Goal: Information Seeking & Learning: Learn about a topic

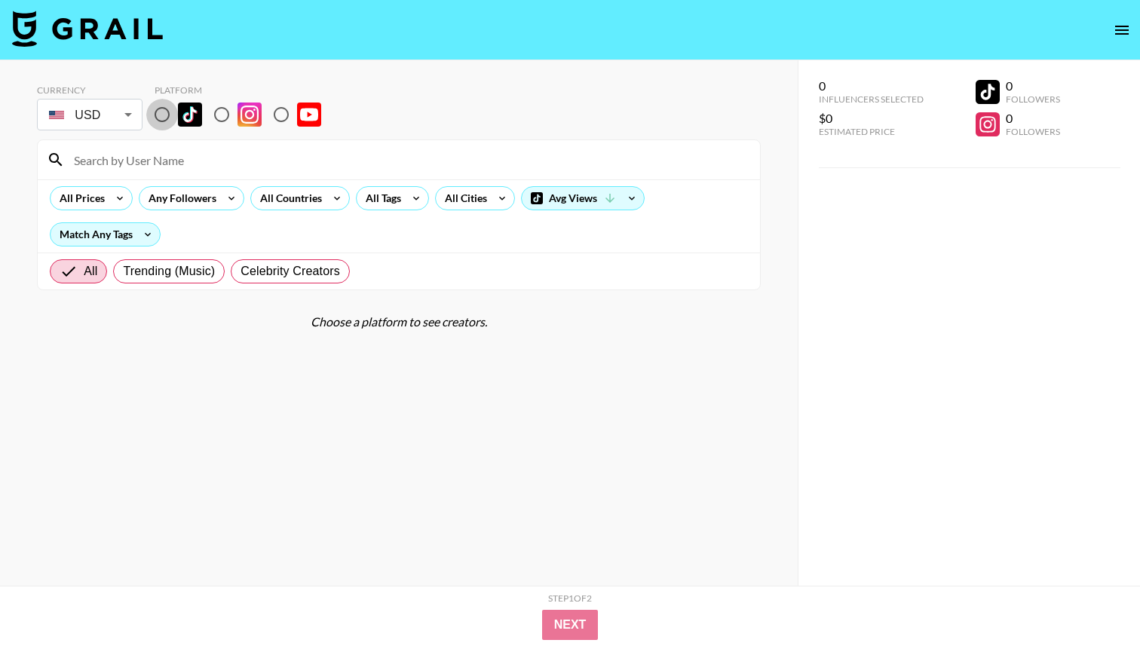
click at [157, 115] on input "radio" at bounding box center [162, 115] width 32 height 32
radio input "true"
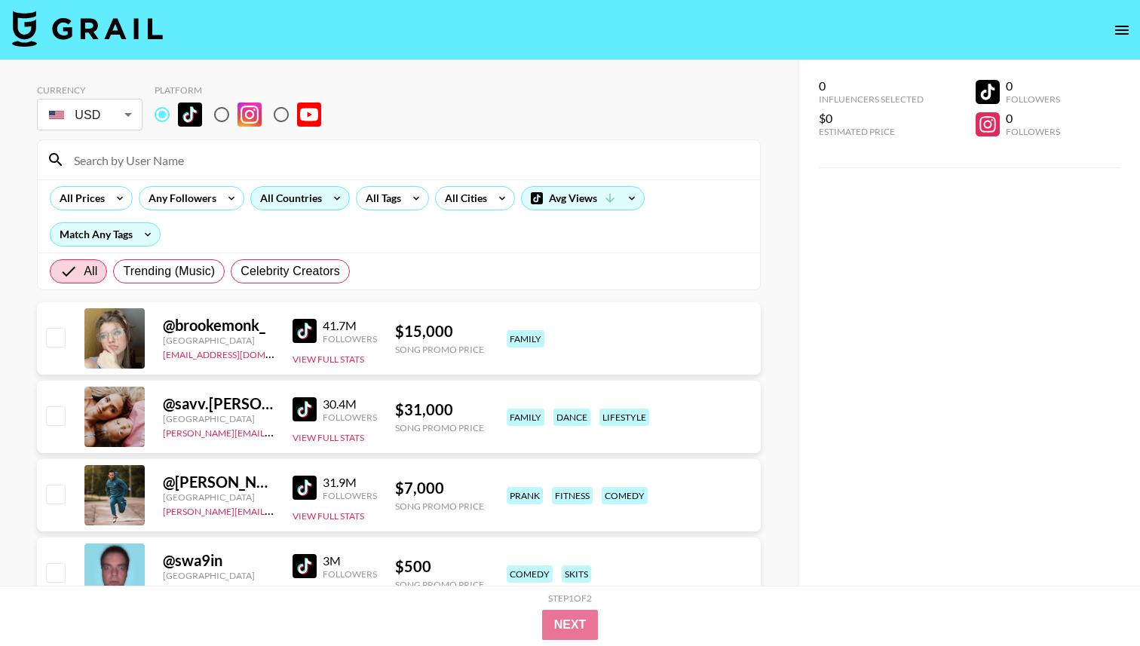
click at [315, 201] on div "All Countries" at bounding box center [288, 198] width 74 height 23
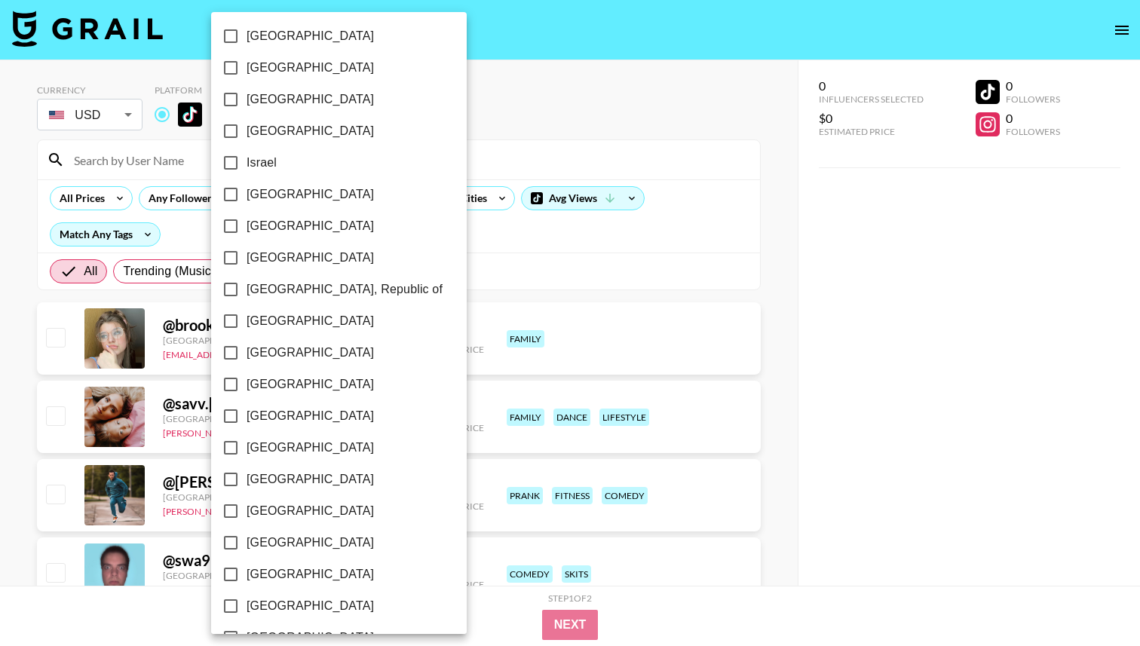
scroll to position [1112, 0]
click at [229, 544] on input "[GEOGRAPHIC_DATA]" at bounding box center [231, 543] width 32 height 32
checkbox input "true"
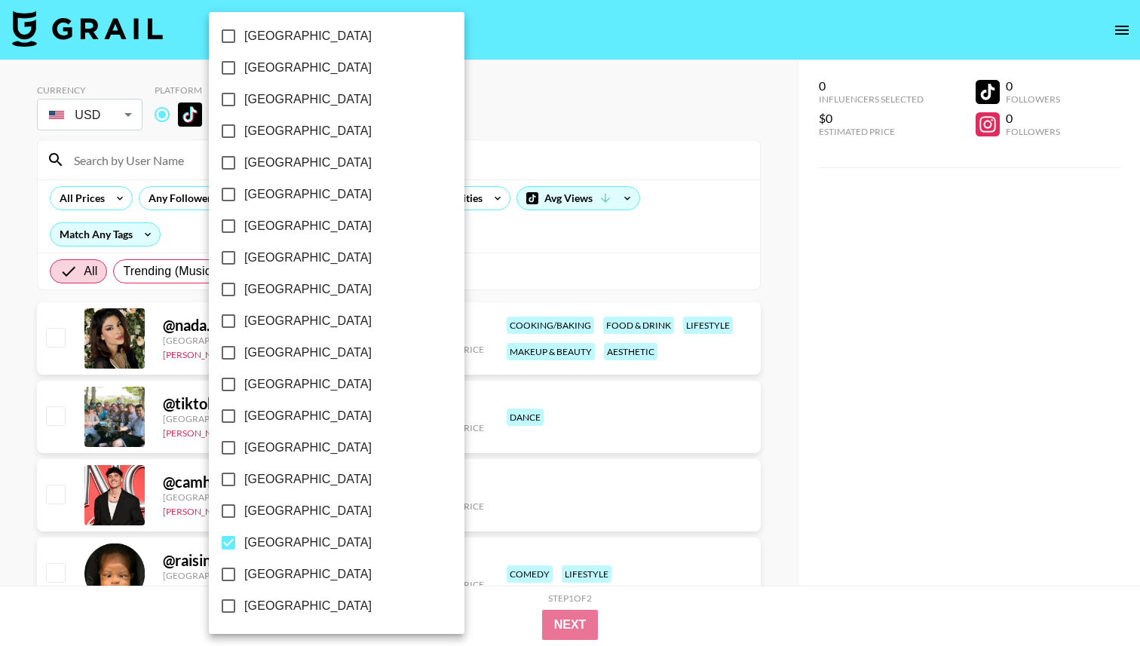
click at [684, 256] on div at bounding box center [570, 323] width 1140 height 646
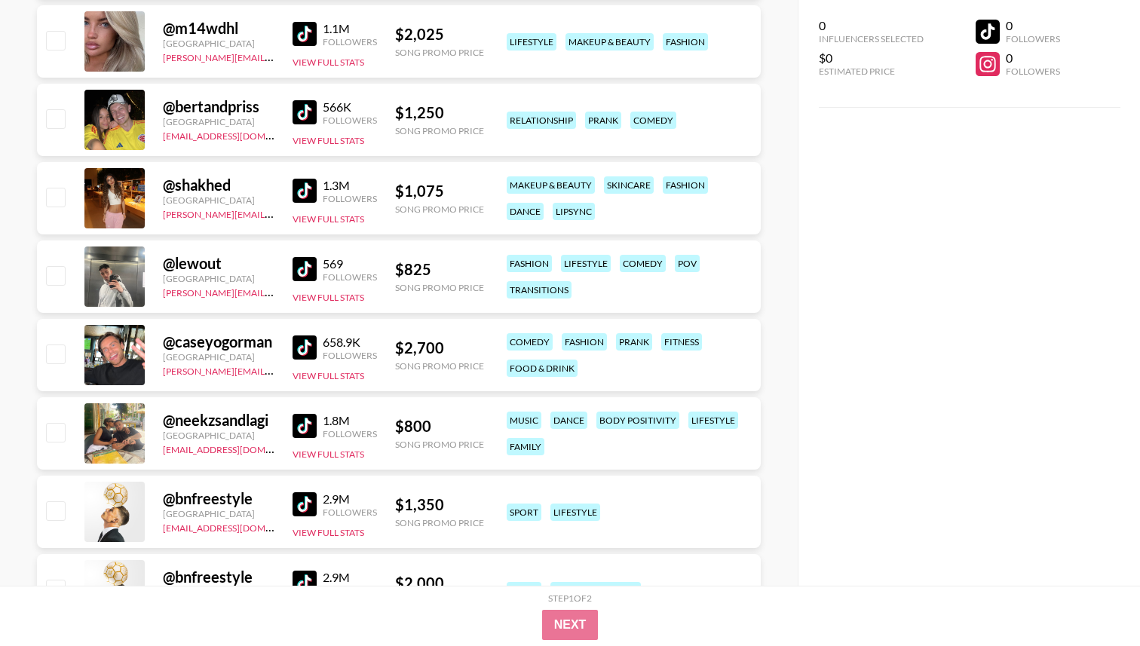
scroll to position [4675, 0]
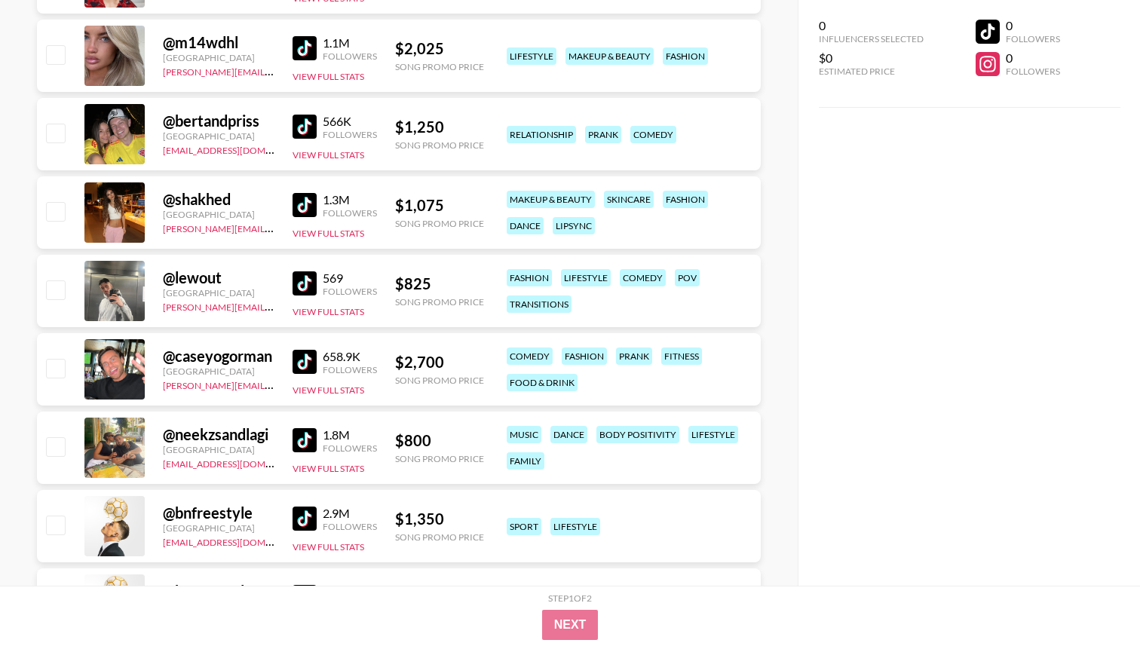
click at [312, 211] on img at bounding box center [305, 205] width 24 height 24
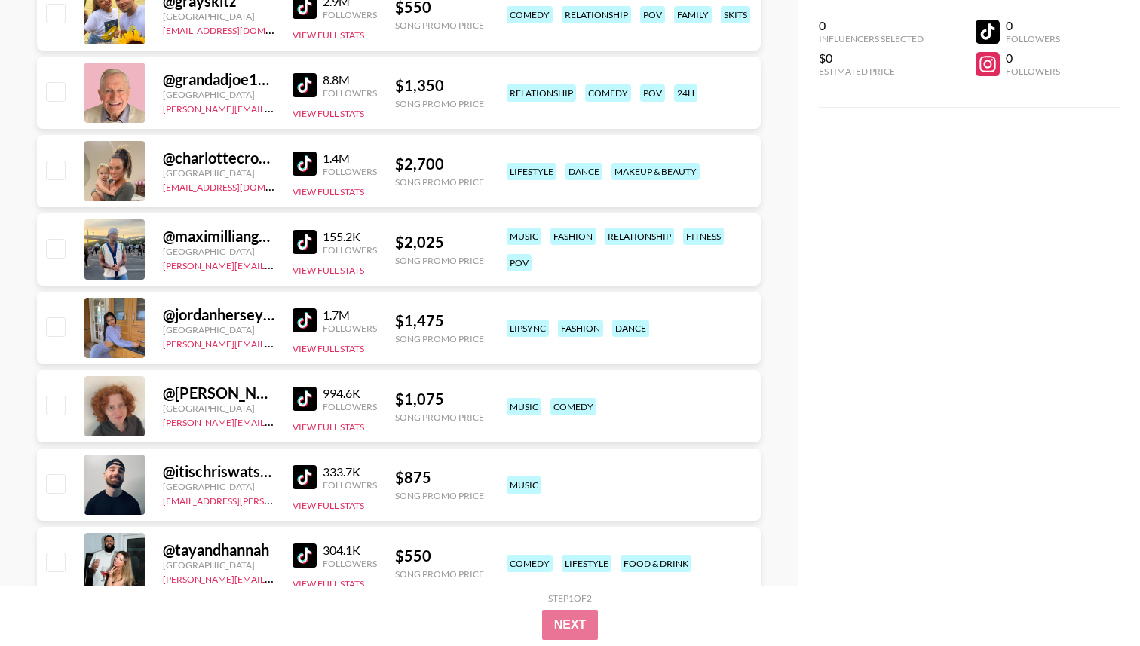
scroll to position [5502, 0]
click at [301, 85] on img at bounding box center [305, 84] width 24 height 24
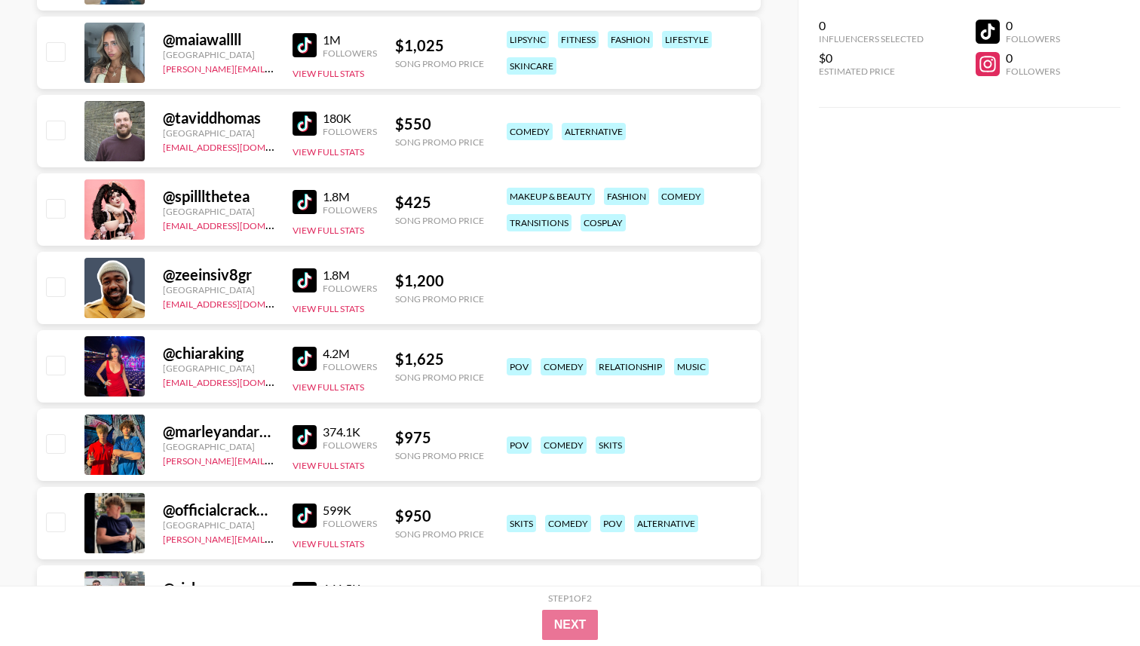
scroll to position [9118, 0]
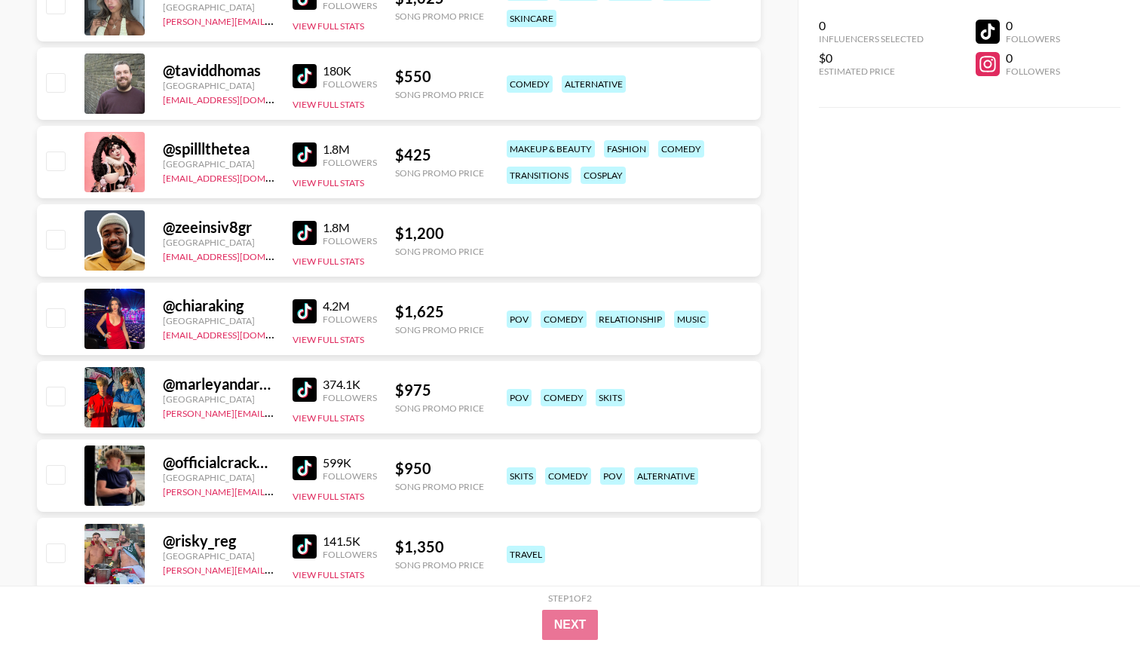
click at [305, 314] on img at bounding box center [305, 311] width 24 height 24
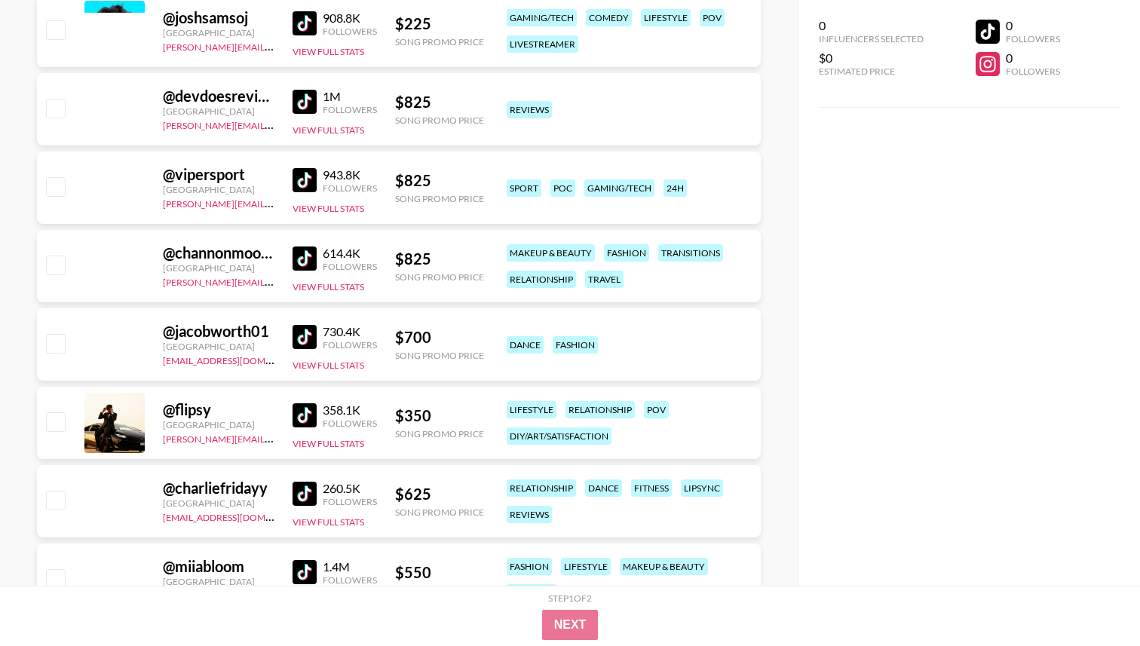
scroll to position [12242, 0]
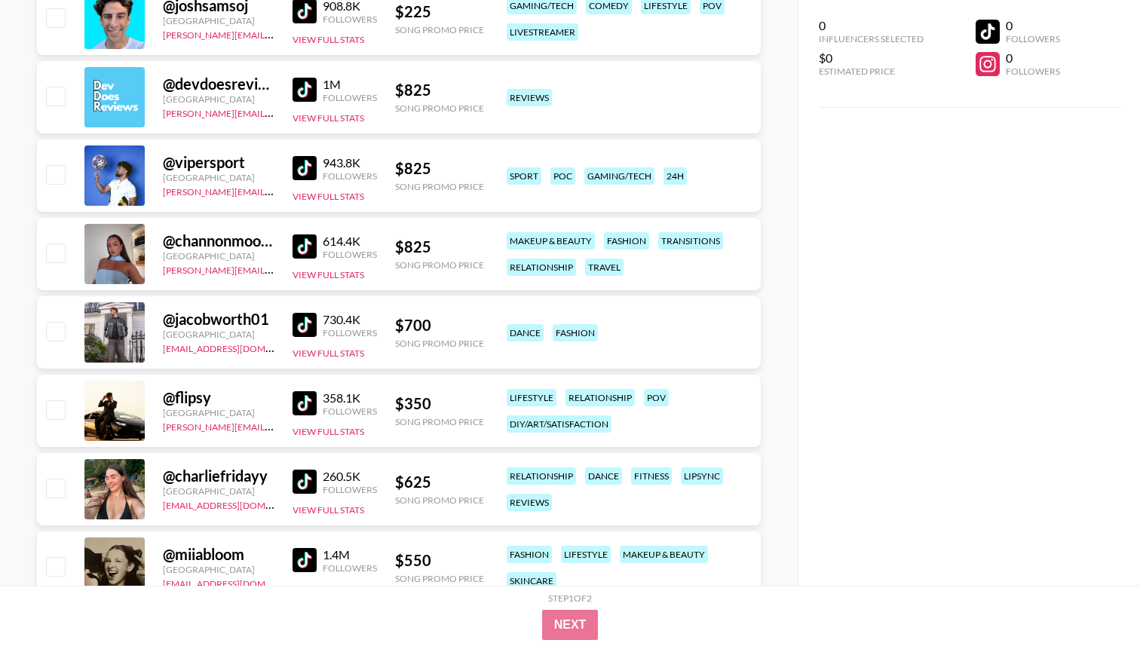
click at [309, 252] on img at bounding box center [305, 247] width 24 height 24
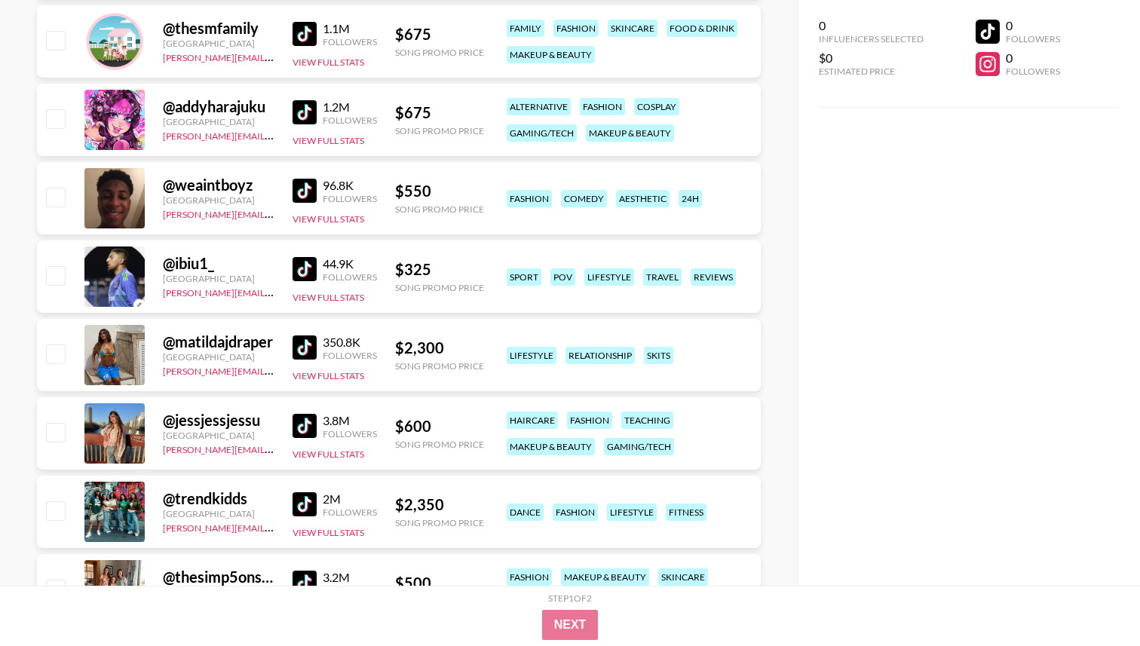
scroll to position [13623, 0]
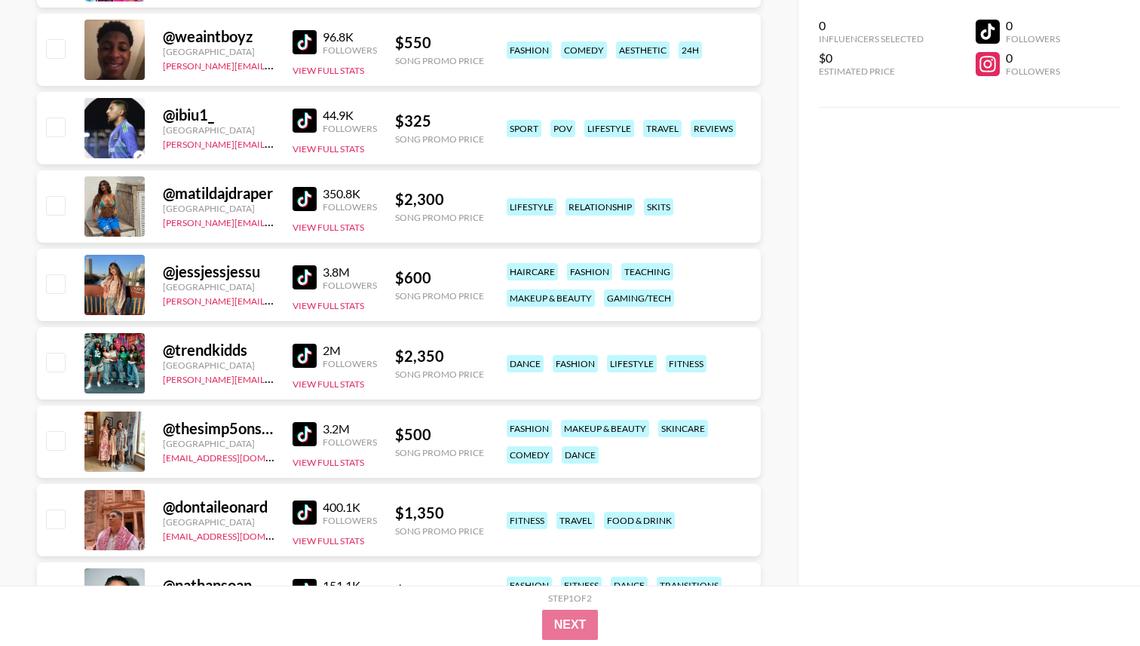
click at [308, 274] on img at bounding box center [305, 277] width 24 height 24
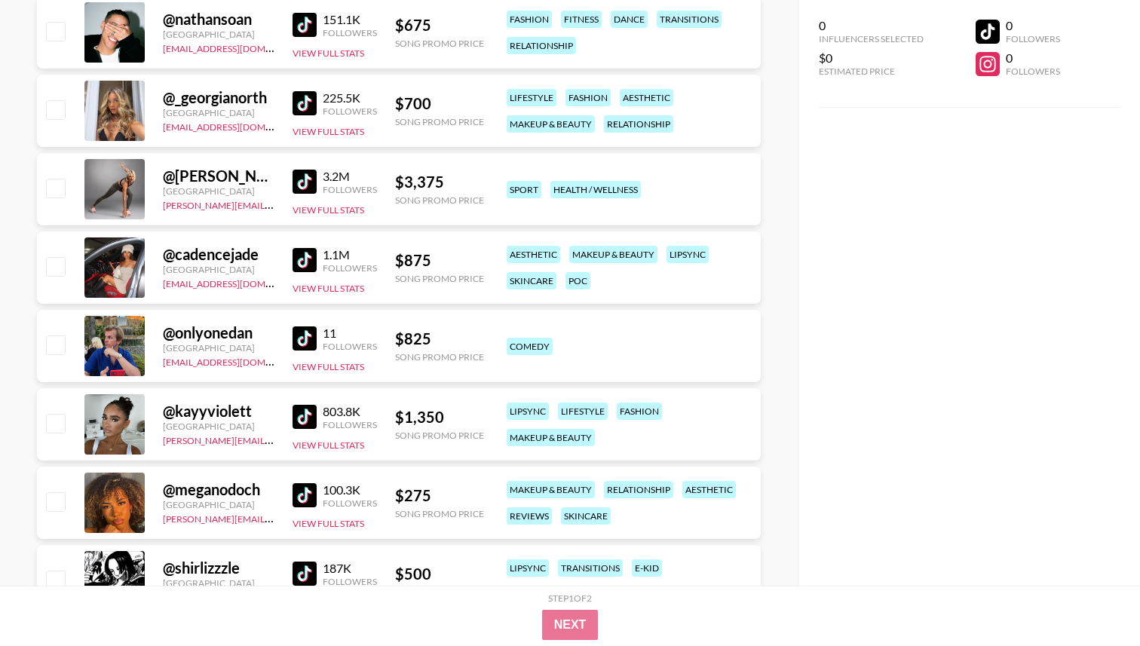
scroll to position [14210, 0]
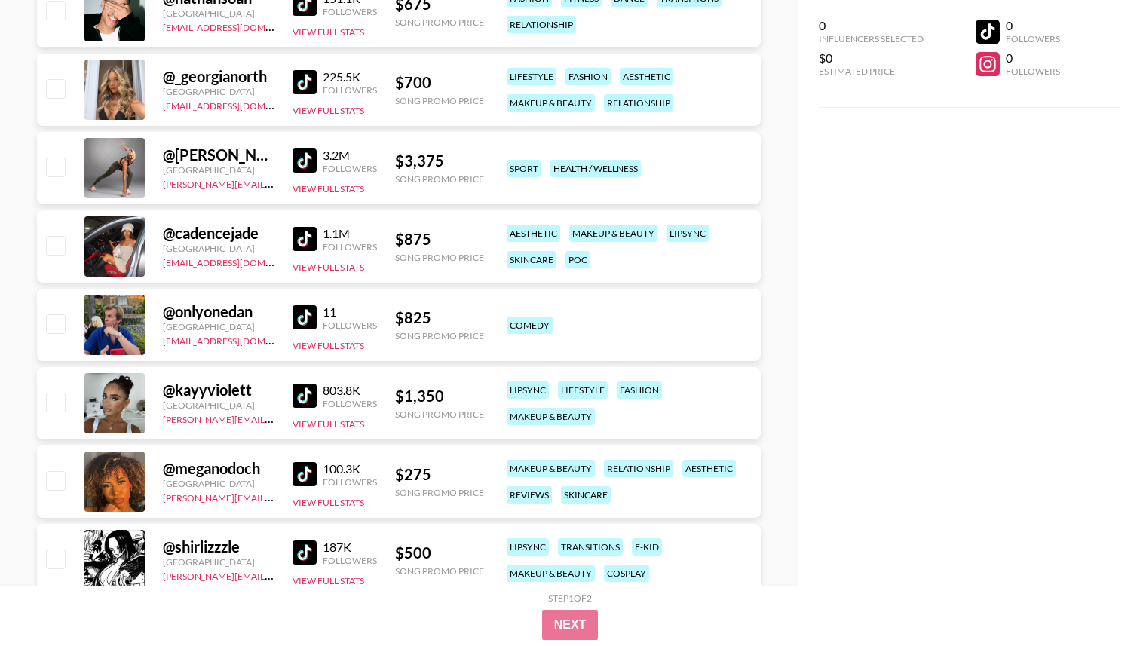
click at [308, 244] on img at bounding box center [305, 239] width 24 height 24
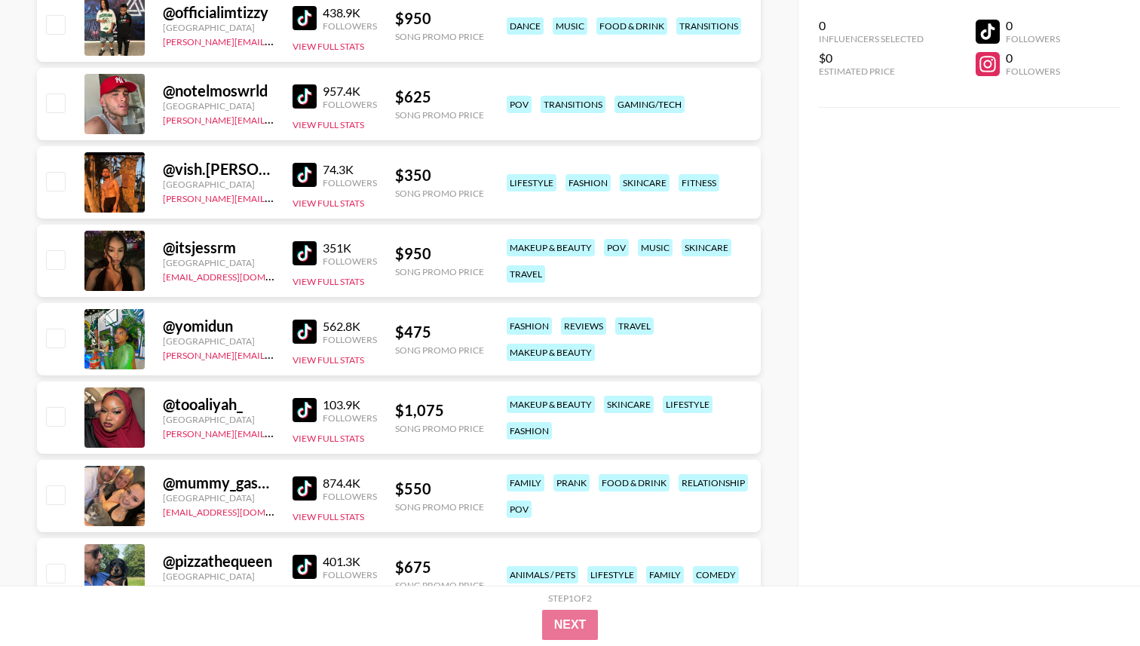
scroll to position [15155, 0]
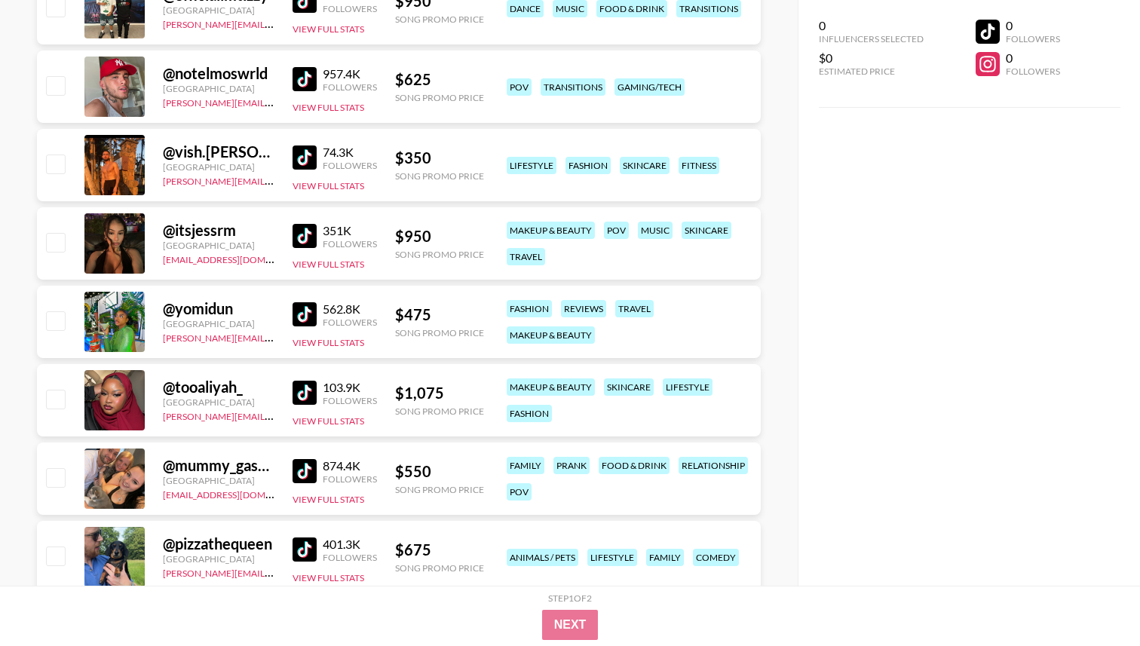
click at [308, 235] on img at bounding box center [305, 236] width 24 height 24
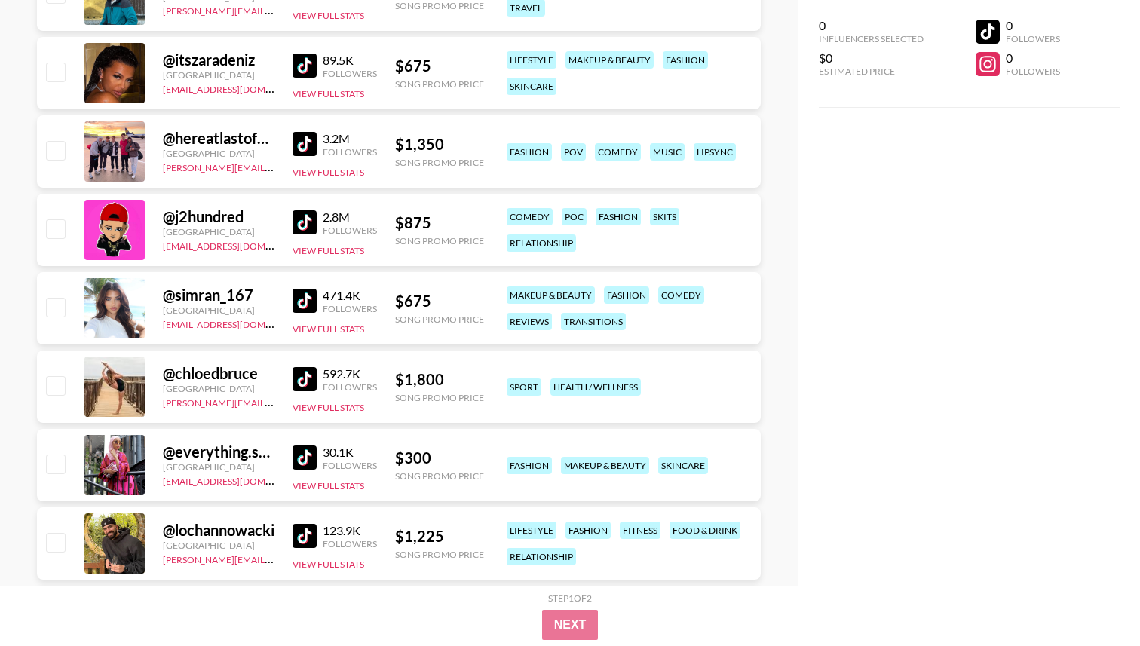
scroll to position [15900, 0]
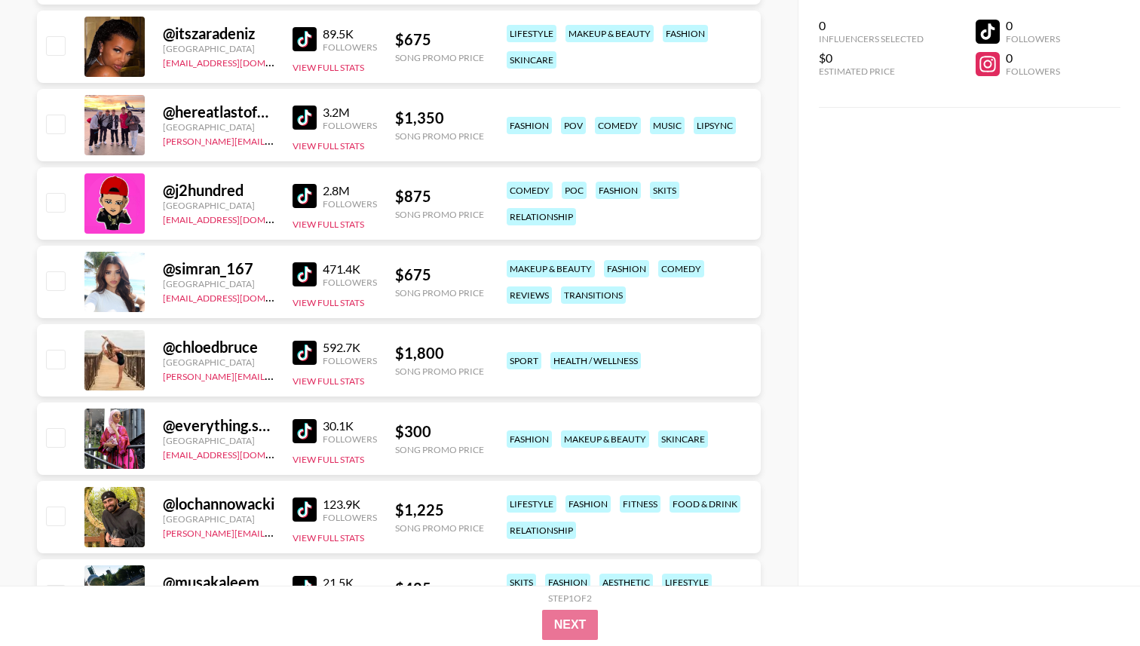
click at [316, 278] on img at bounding box center [305, 274] width 24 height 24
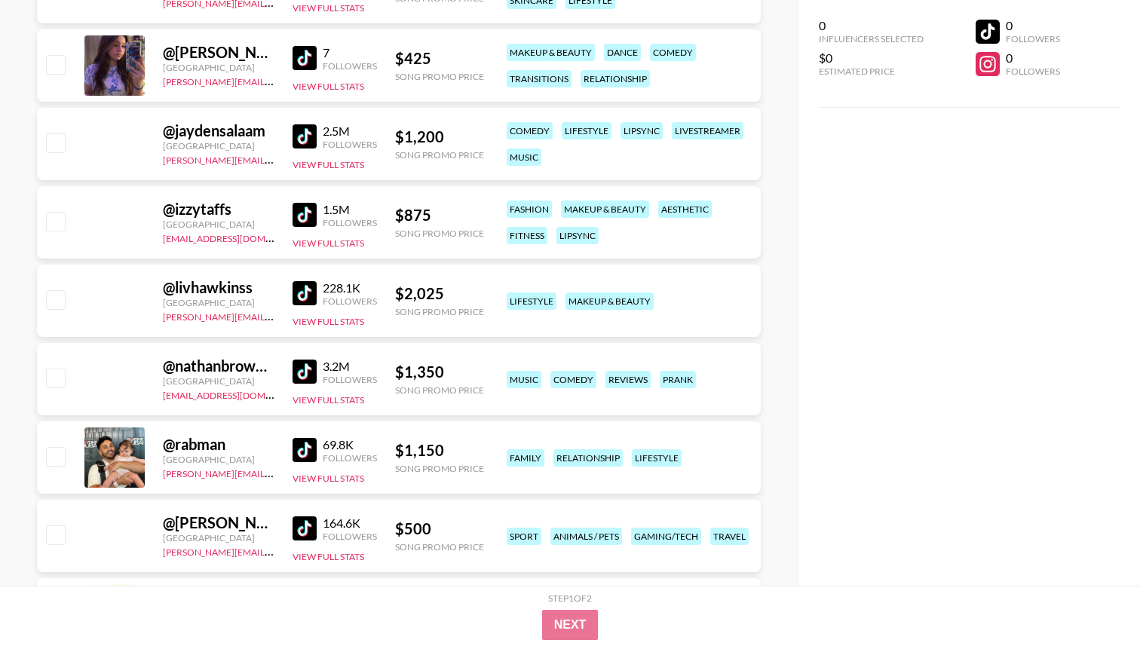
scroll to position [20533, 0]
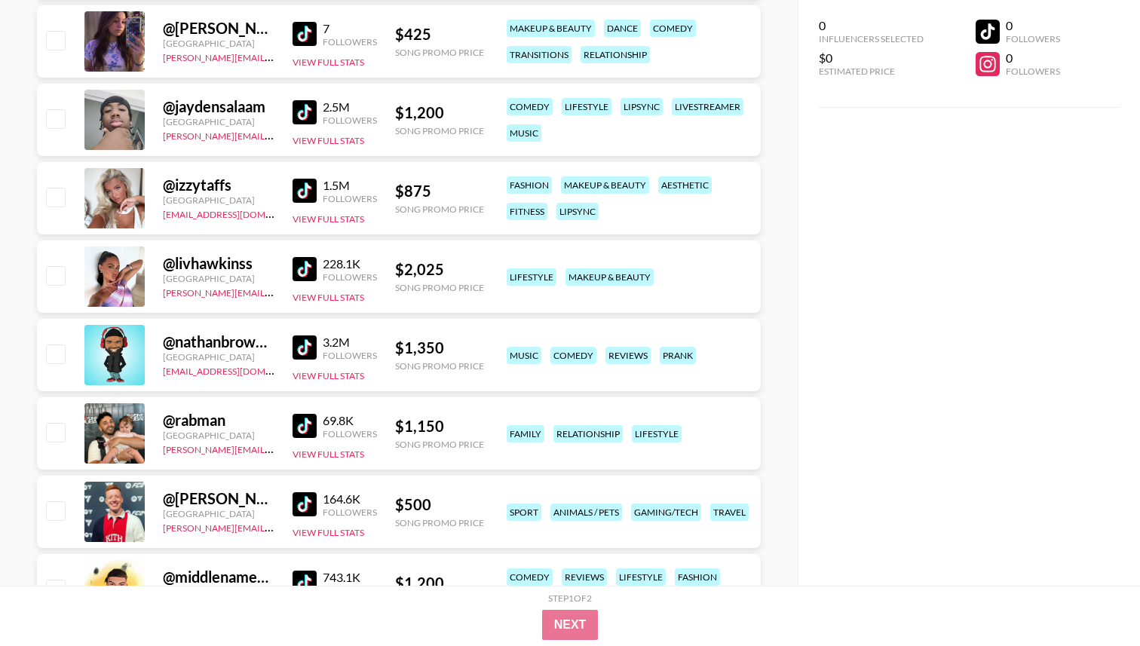
click at [298, 192] on img at bounding box center [305, 191] width 24 height 24
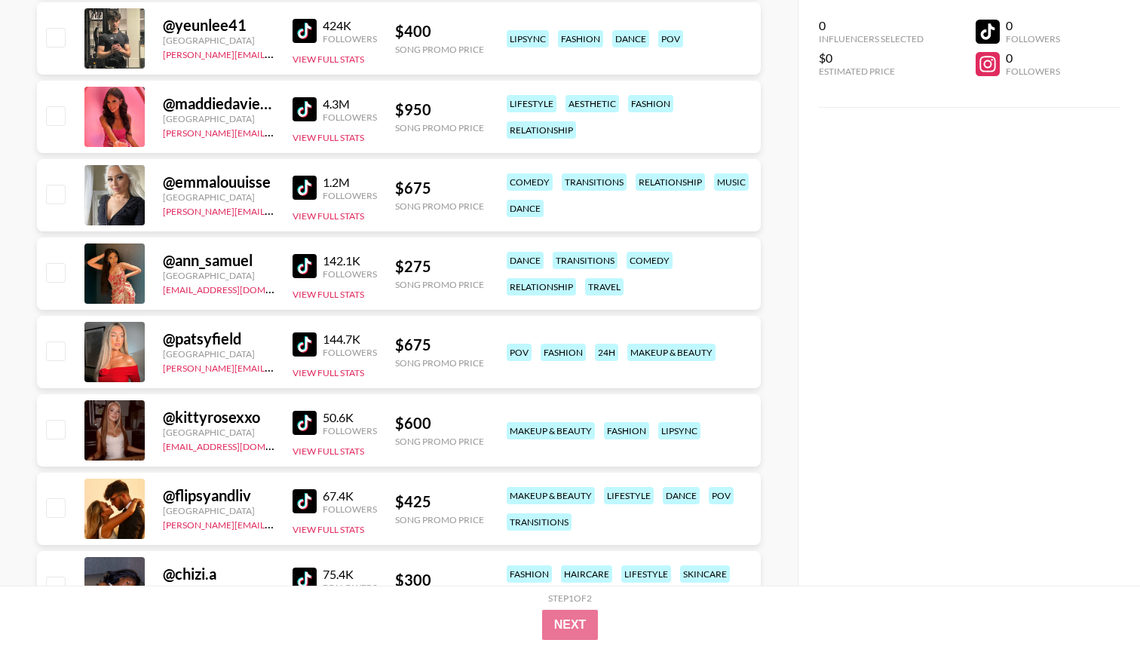
scroll to position [22009, 0]
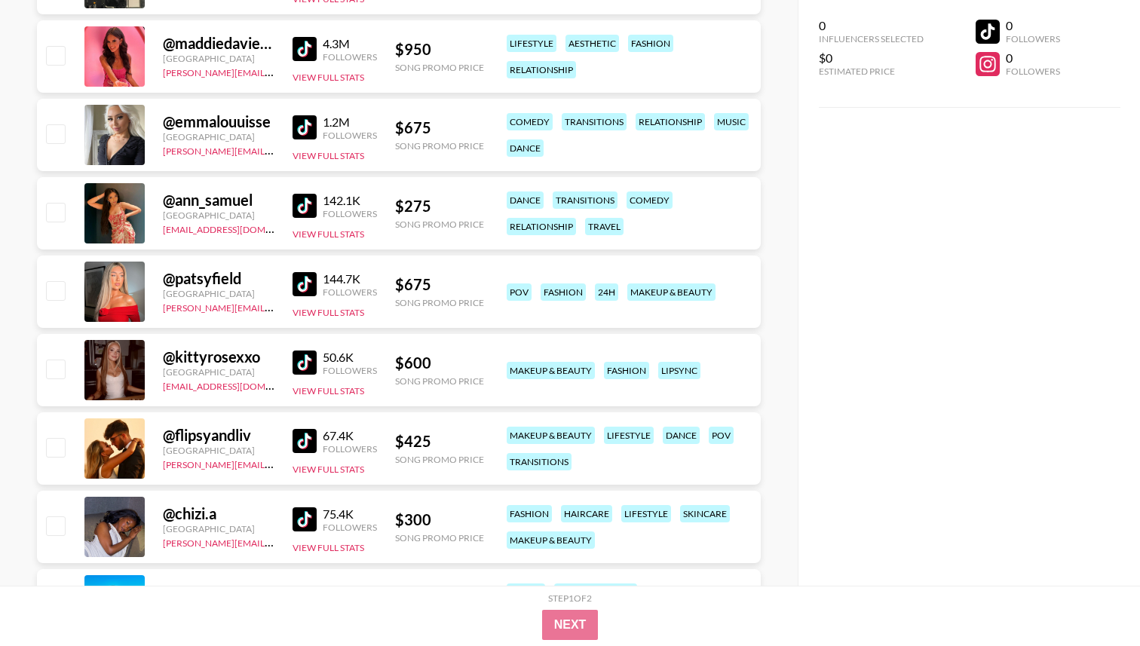
click at [311, 279] on img at bounding box center [305, 284] width 24 height 24
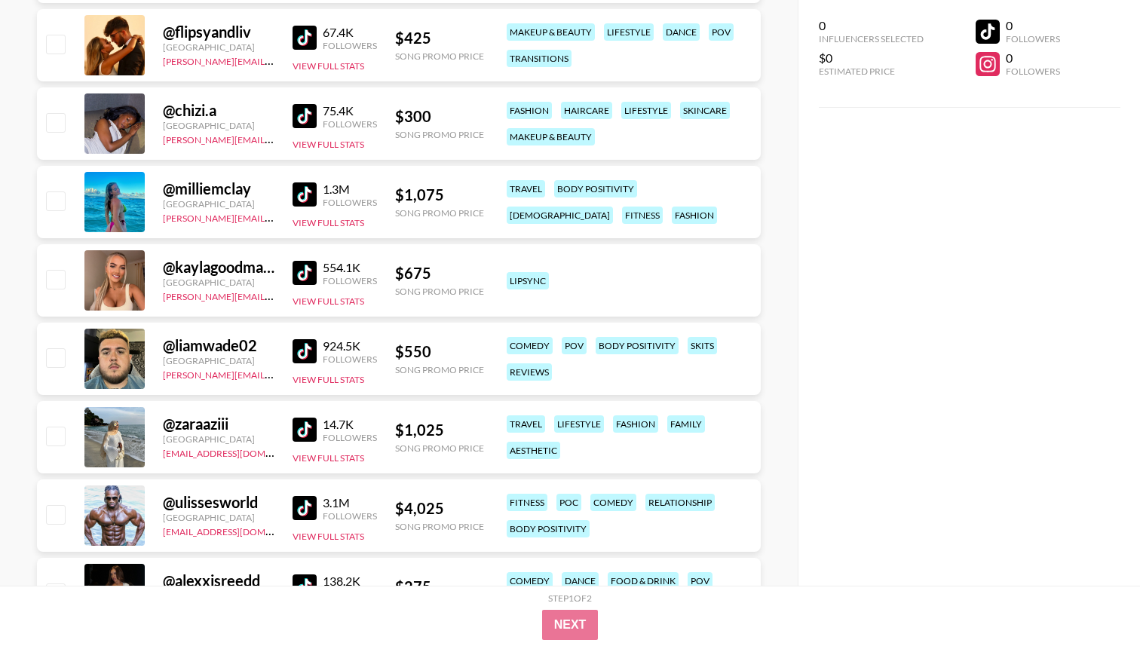
scroll to position [22527, 0]
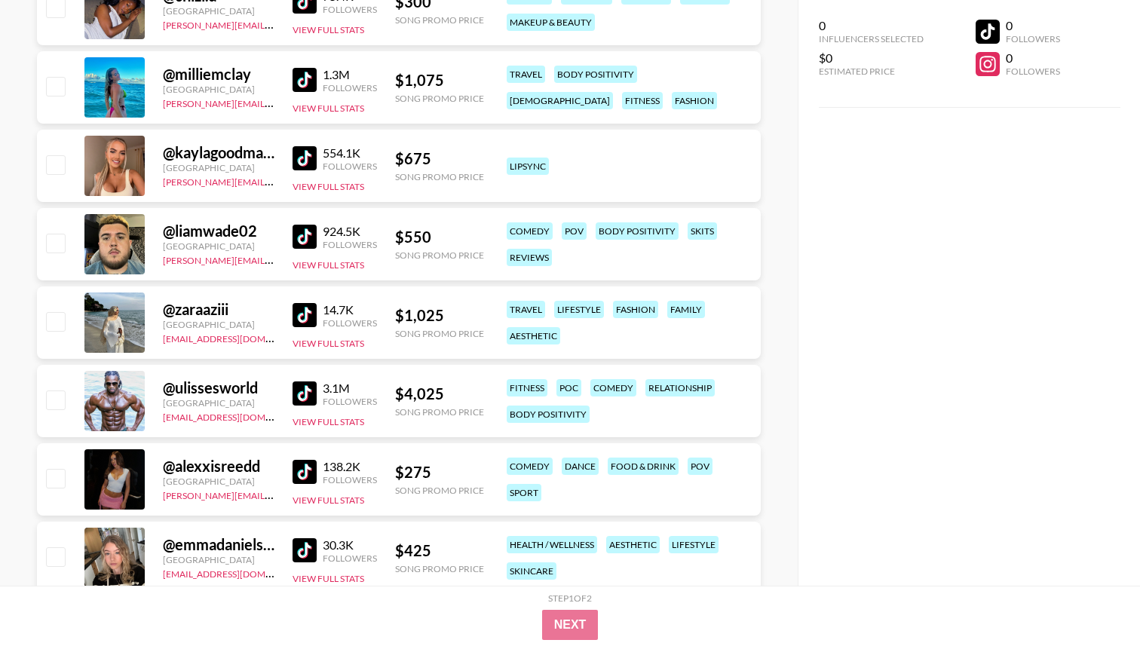
click at [311, 161] on img at bounding box center [305, 158] width 24 height 24
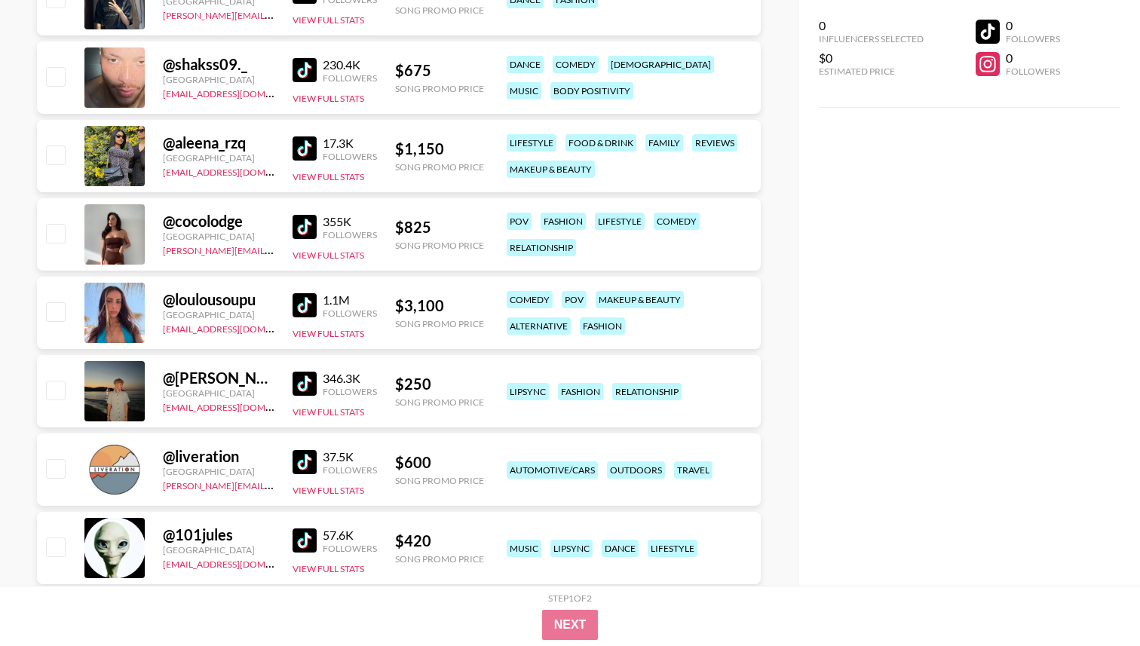
scroll to position [25371, 0]
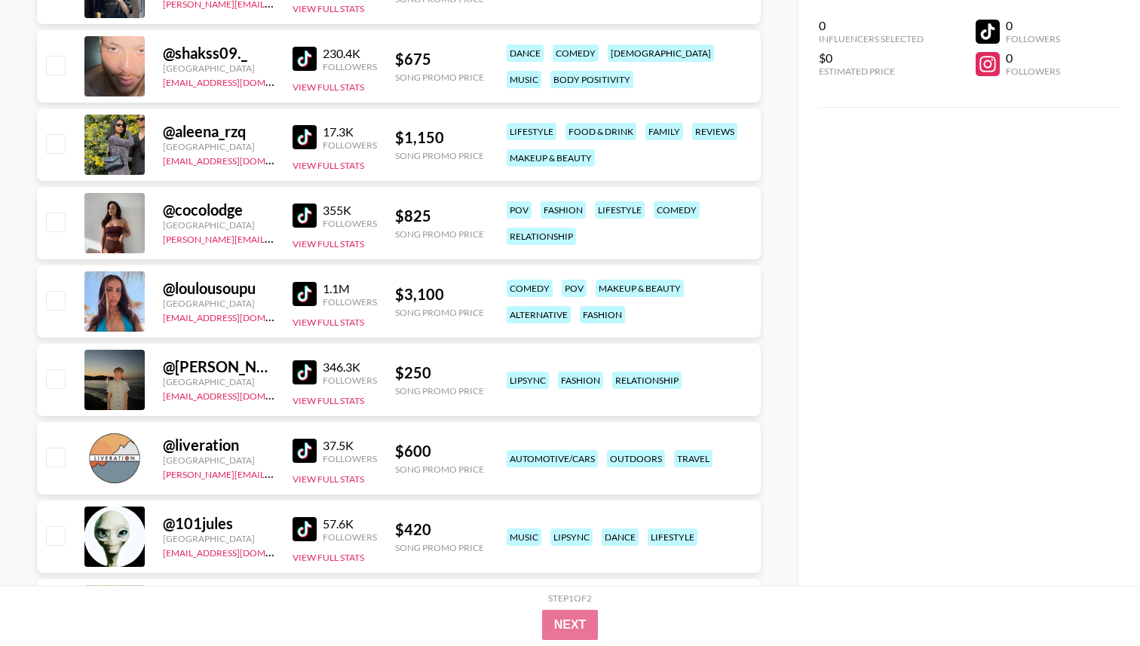
click at [312, 287] on img at bounding box center [305, 294] width 24 height 24
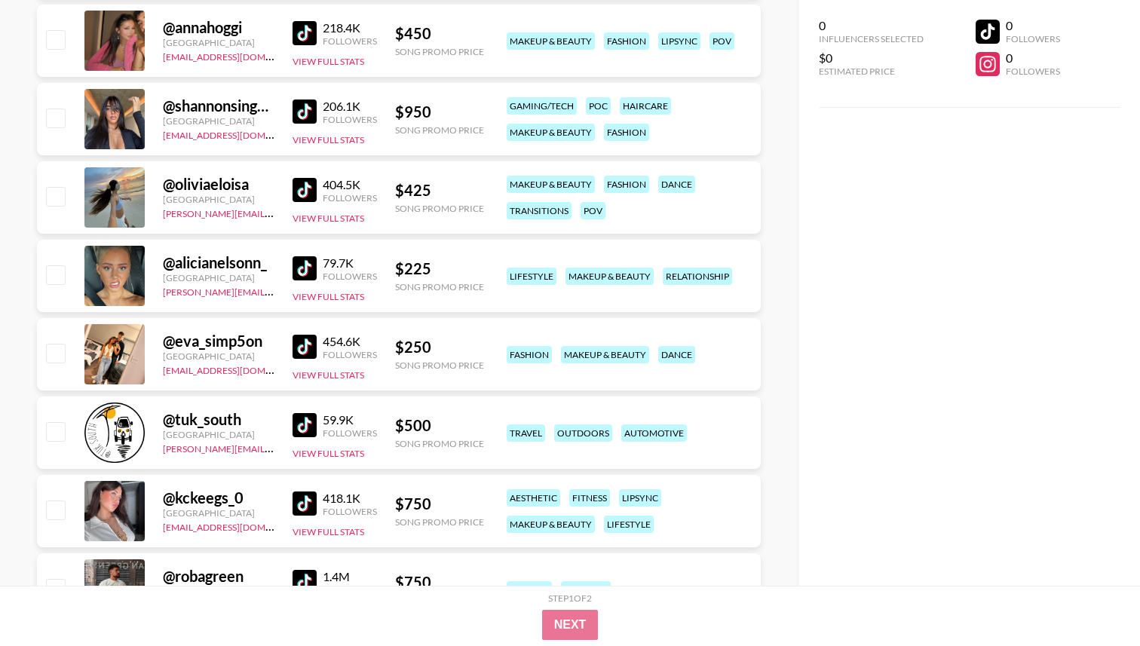
scroll to position [26248, 0]
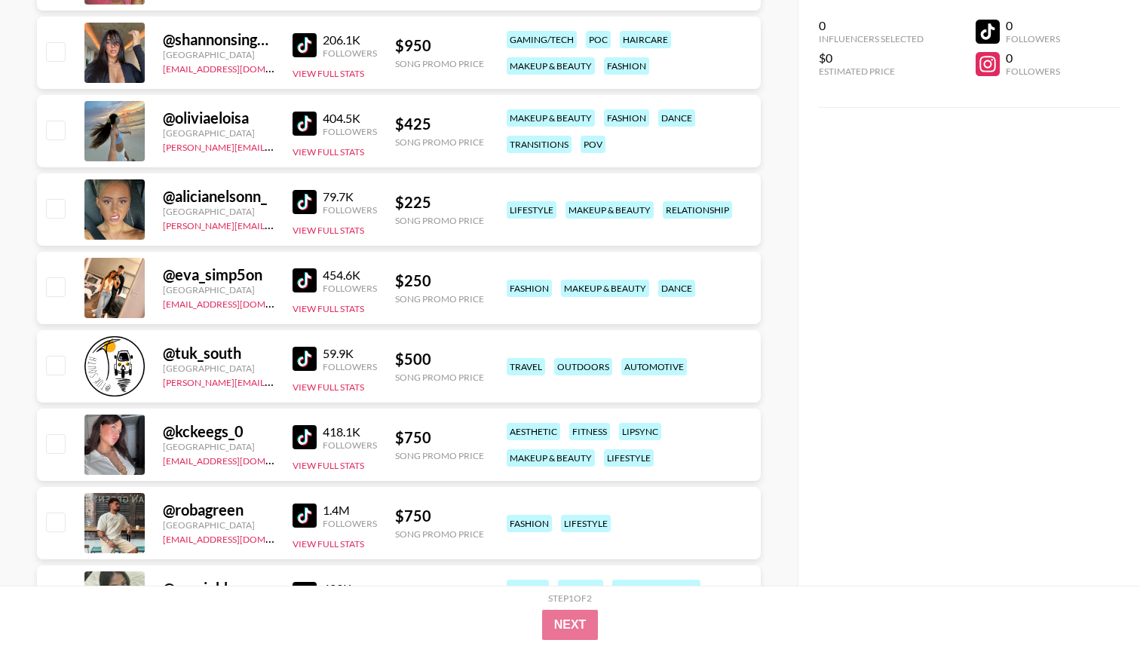
click at [302, 281] on img at bounding box center [305, 280] width 24 height 24
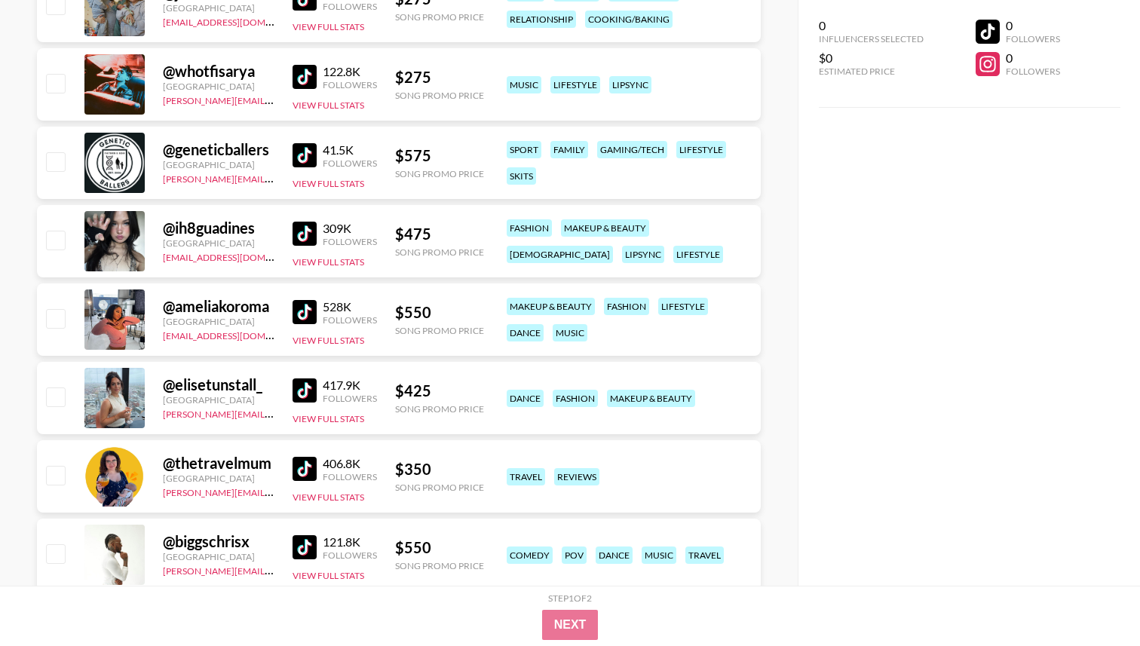
scroll to position [29219, 0]
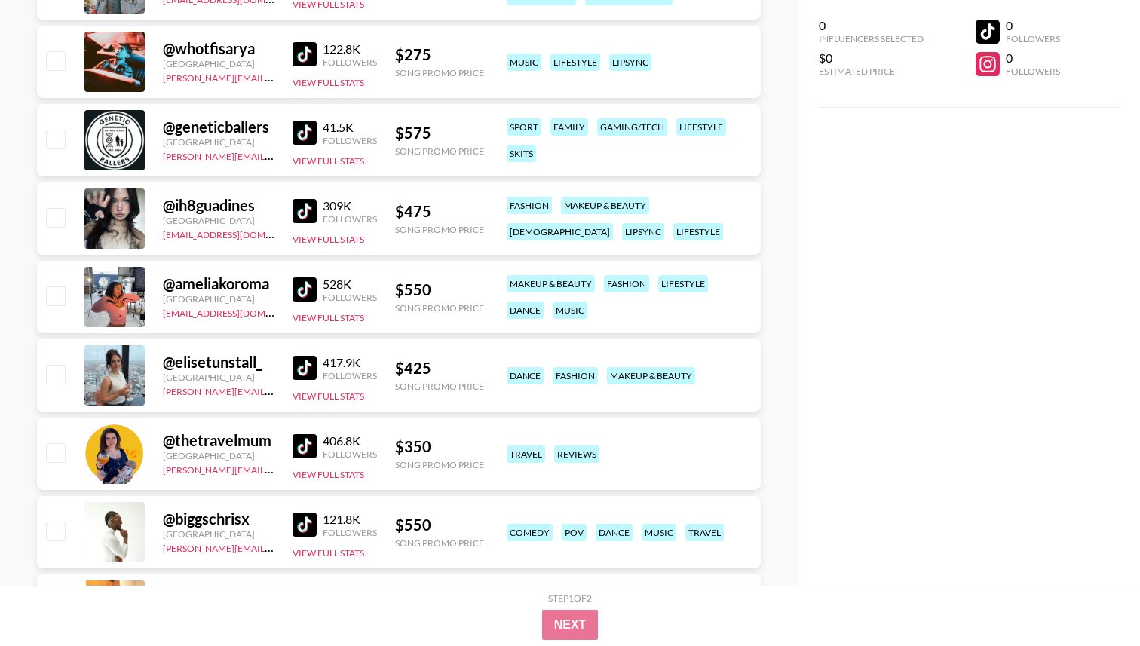
click at [308, 373] on img at bounding box center [305, 368] width 24 height 24
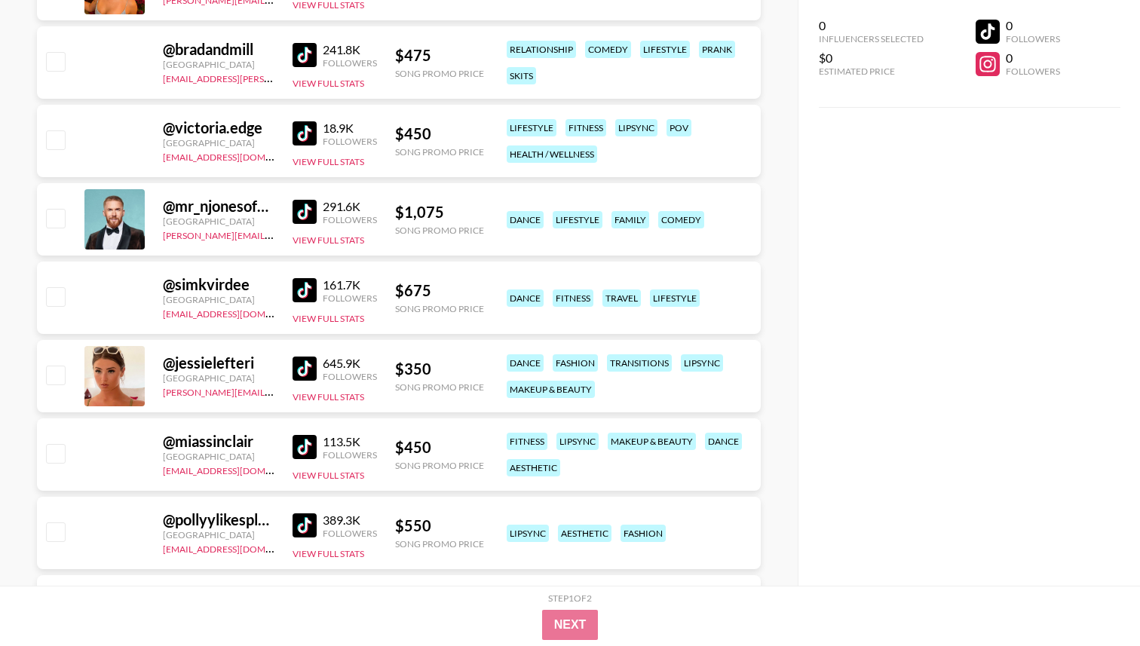
scroll to position [33376, 0]
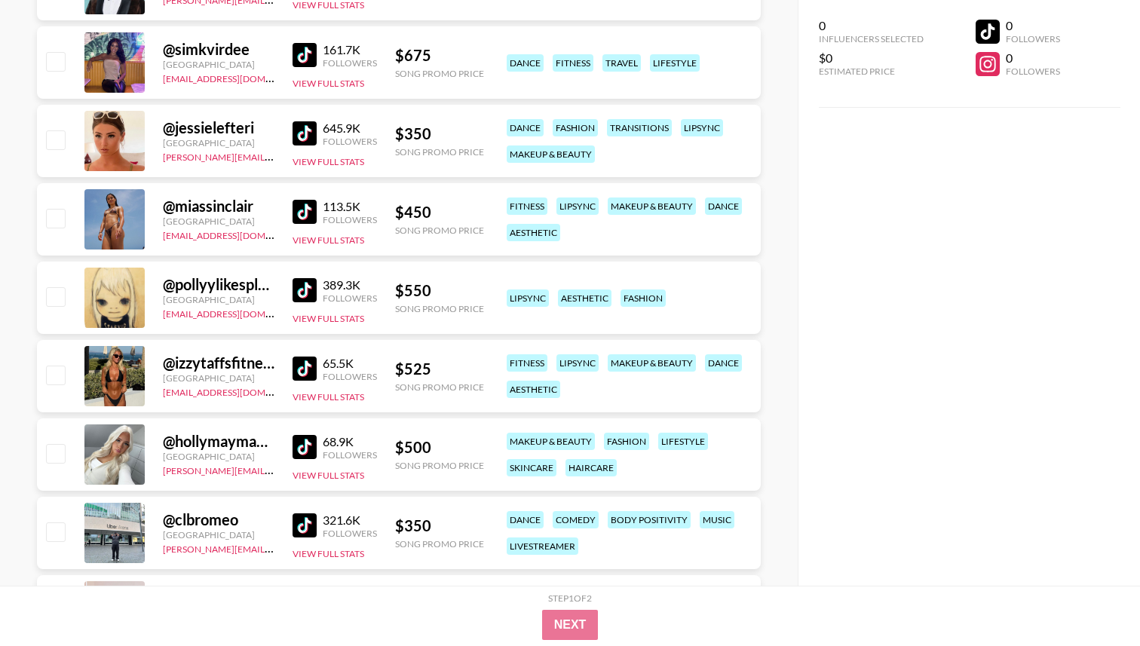
click at [308, 287] on img at bounding box center [305, 290] width 24 height 24
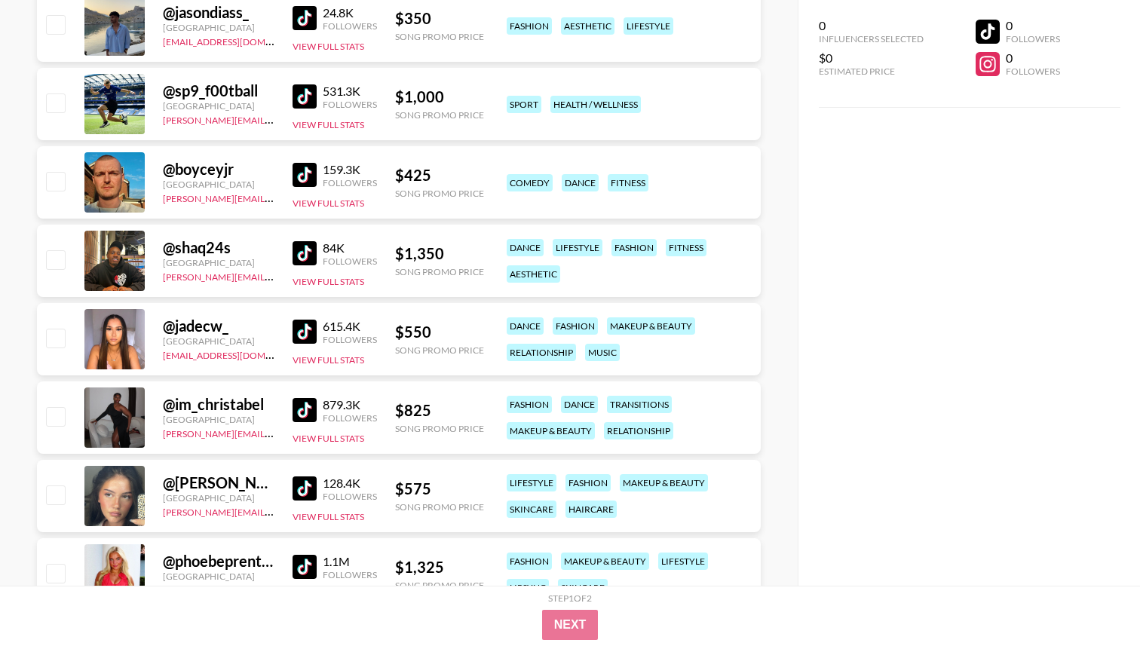
scroll to position [34227, 0]
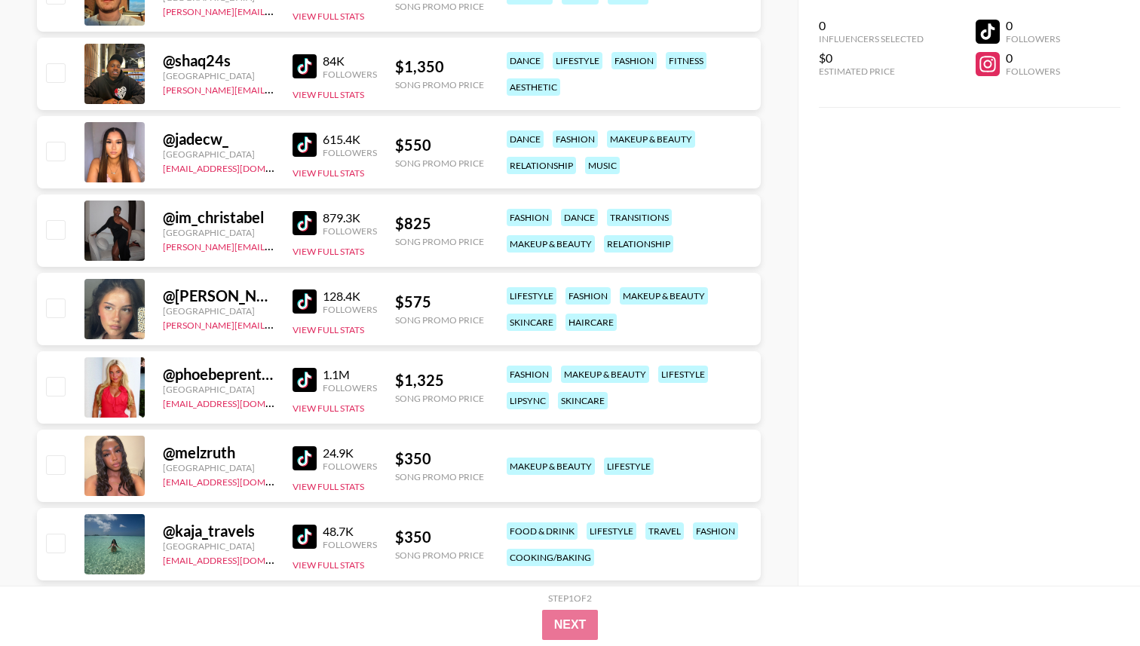
click at [302, 222] on img at bounding box center [305, 223] width 24 height 24
click at [311, 306] on img at bounding box center [305, 302] width 24 height 24
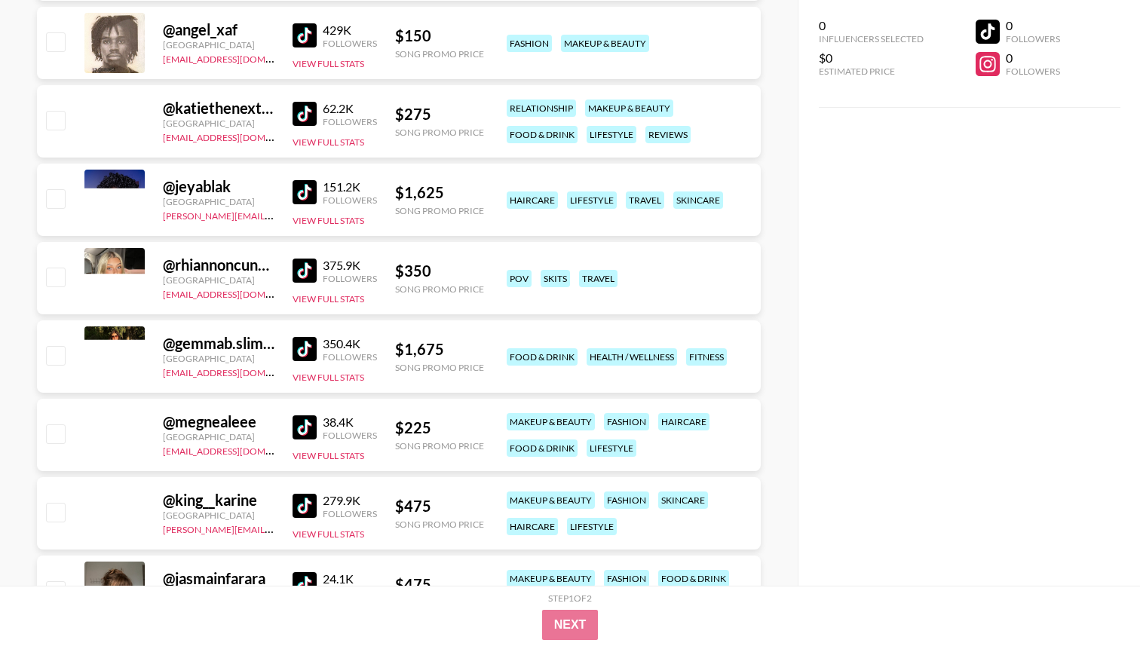
scroll to position [37166, 0]
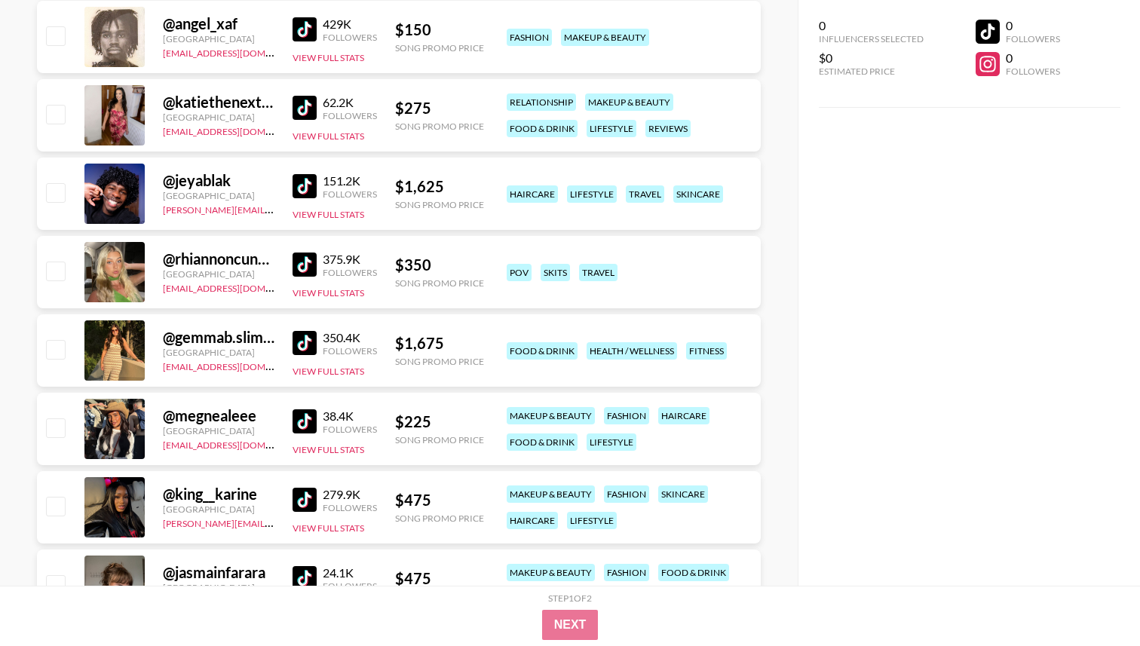
click at [310, 268] on img at bounding box center [305, 265] width 24 height 24
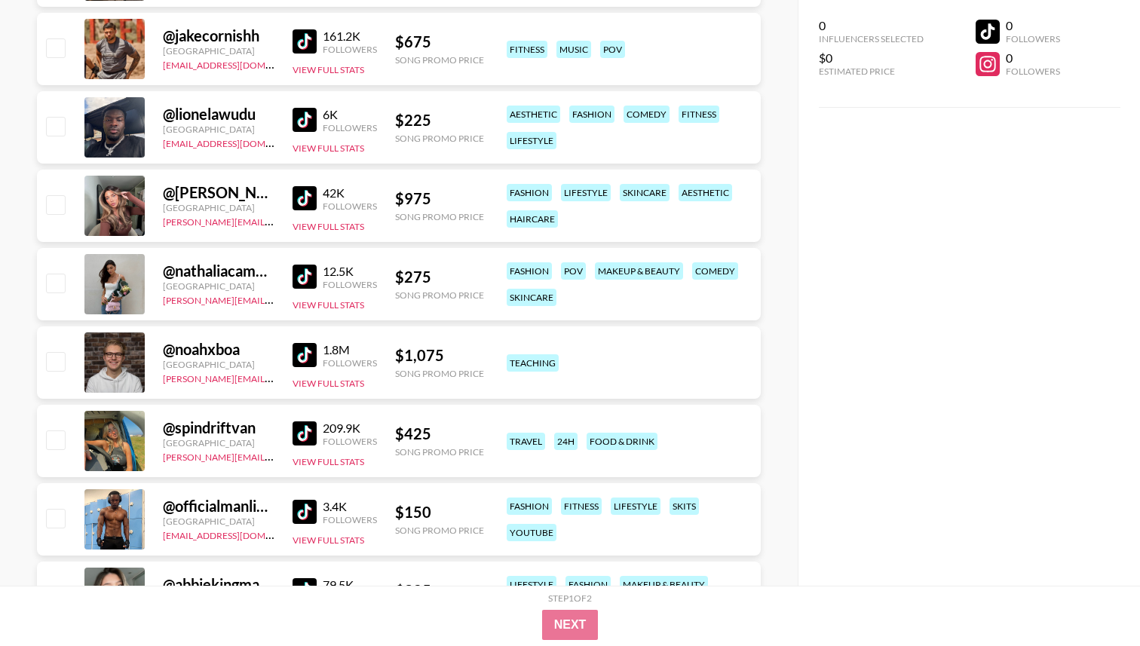
scroll to position [42135, 0]
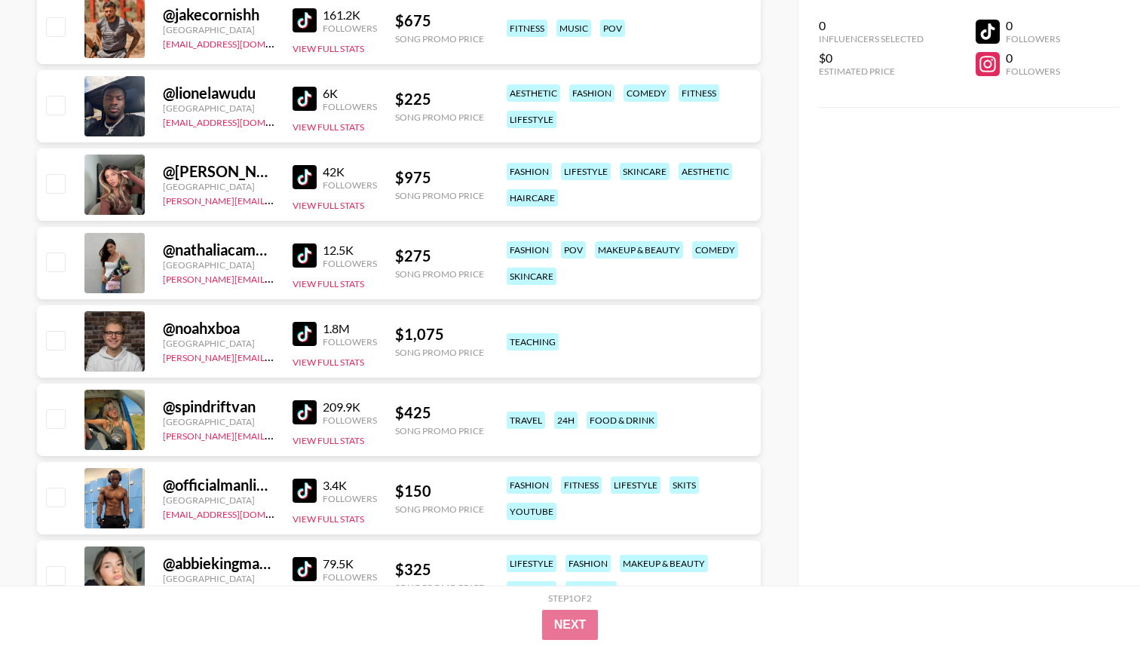
click at [314, 333] on img at bounding box center [305, 334] width 24 height 24
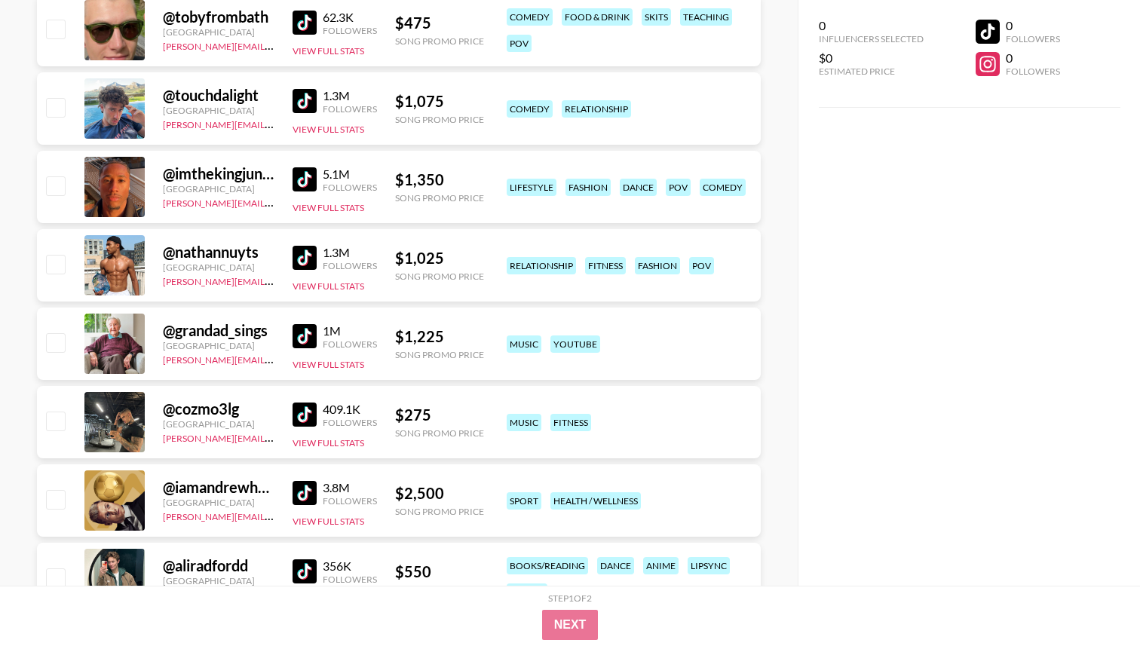
scroll to position [2734, 0]
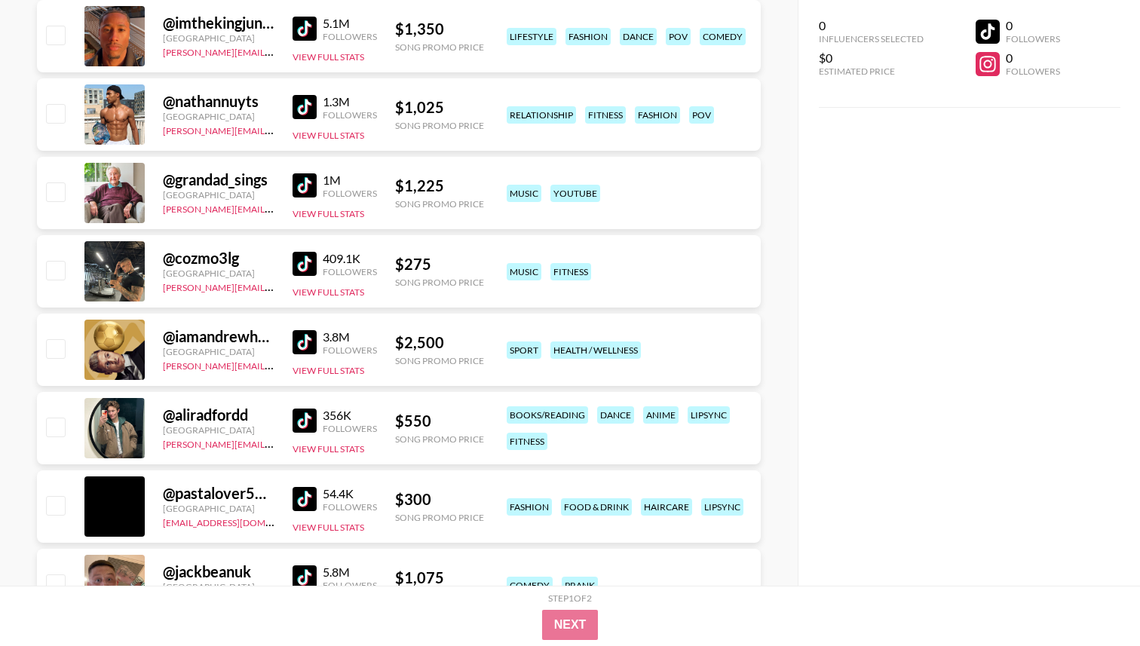
click at [305, 186] on img at bounding box center [305, 185] width 24 height 24
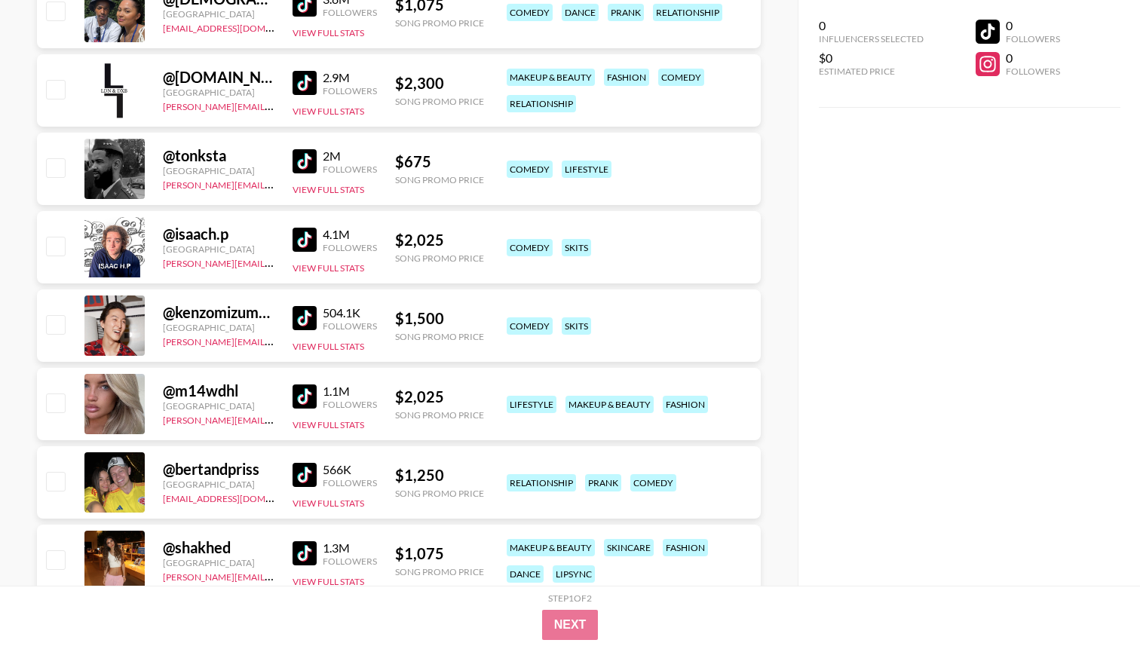
scroll to position [4372, 0]
